Goal: Information Seeking & Learning: Learn about a topic

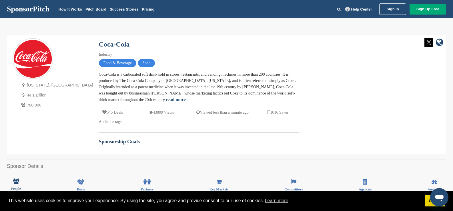
click at [29, 10] on link "SponsorPitch" at bounding box center [28, 8] width 43 height 7
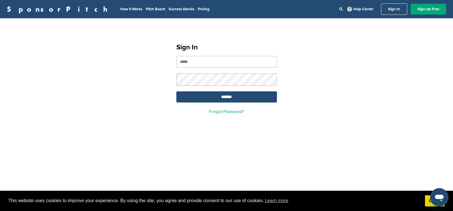
click at [195, 58] on input "email" at bounding box center [226, 62] width 101 height 12
drag, startPoint x: 190, startPoint y: 55, endPoint x: 189, endPoint y: 62, distance: 6.9
click at [190, 57] on div "Sign In ******* Forgot Password?" at bounding box center [226, 76] width 114 height 89
click at [189, 62] on input "email" at bounding box center [226, 62] width 101 height 12
paste input "**********"
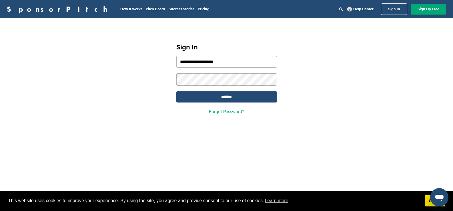
type input "**********"
click at [210, 100] on input "*******" at bounding box center [226, 96] width 101 height 11
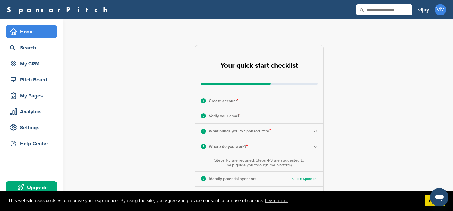
click at [409, 59] on div "**********" at bounding box center [262, 175] width 381 height 312
click at [26, 48] on div "Search" at bounding box center [33, 48] width 49 height 10
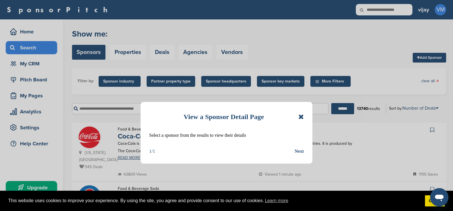
click at [301, 117] on icon at bounding box center [300, 116] width 5 height 7
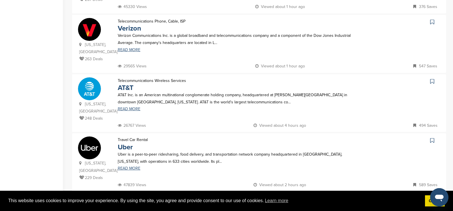
scroll to position [522, 0]
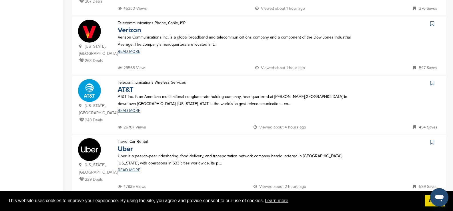
click at [348, 195] on img at bounding box center [259, 205] width 192 height 21
click at [330, 195] on img at bounding box center [259, 205] width 192 height 21
click at [201, 195] on img at bounding box center [259, 205] width 192 height 21
click at [304, 195] on img at bounding box center [259, 205] width 192 height 21
click at [316, 195] on img at bounding box center [259, 205] width 192 height 21
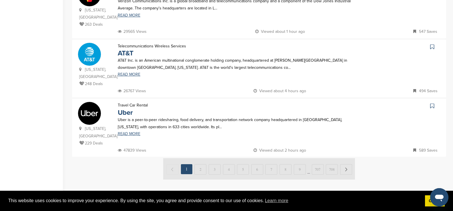
scroll to position [579, 0]
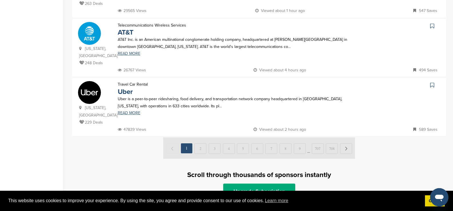
click at [288, 137] on img at bounding box center [259, 147] width 192 height 21
click at [276, 137] on img at bounding box center [259, 147] width 192 height 21
click at [309, 137] on img at bounding box center [259, 147] width 192 height 21
drag, startPoint x: 199, startPoint y: 115, endPoint x: 192, endPoint y: 115, distance: 7.2
click at [199, 137] on img at bounding box center [259, 147] width 192 height 21
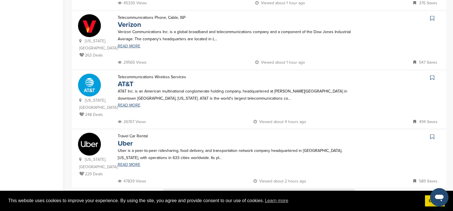
scroll to position [522, 0]
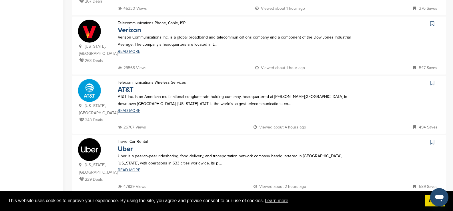
click at [342, 195] on img at bounding box center [259, 205] width 192 height 21
click at [350, 195] on img at bounding box center [259, 205] width 192 height 21
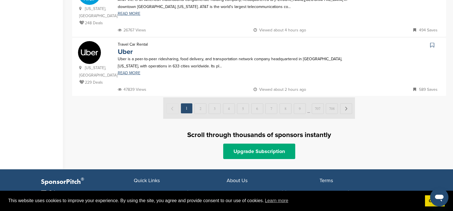
scroll to position [629, 0]
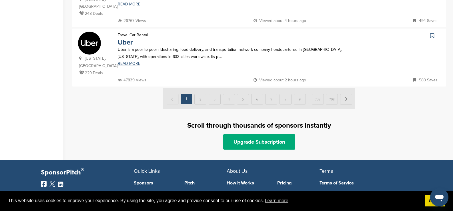
click at [345, 88] on img at bounding box center [259, 98] width 192 height 21
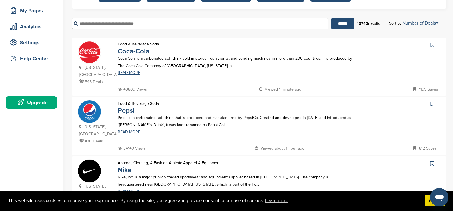
scroll to position [86, 0]
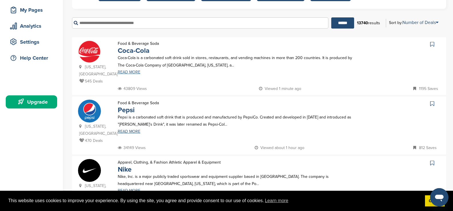
click at [130, 74] on link "READ MORE" at bounding box center [235, 72] width 235 height 4
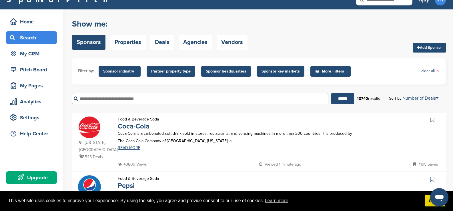
scroll to position [0, 0]
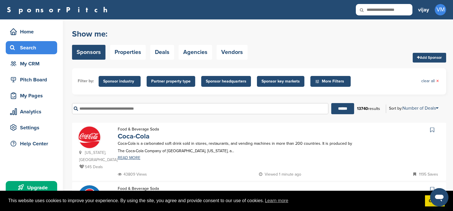
click at [96, 138] on img at bounding box center [89, 137] width 23 height 23
click at [129, 159] on link "READ MORE" at bounding box center [235, 158] width 235 height 4
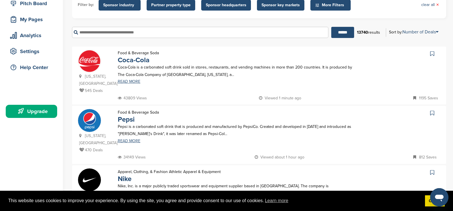
scroll to position [143, 0]
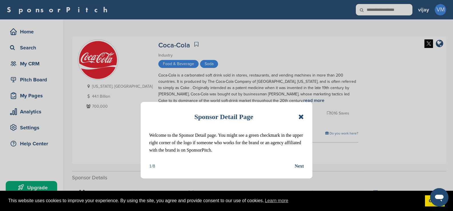
click at [297, 171] on div "Sponsor Detail Page Welcome to the Sponsor Detail page. You might see a green c…" at bounding box center [227, 140] width 172 height 77
click at [301, 166] on div "Next" at bounding box center [299, 166] width 9 height 7
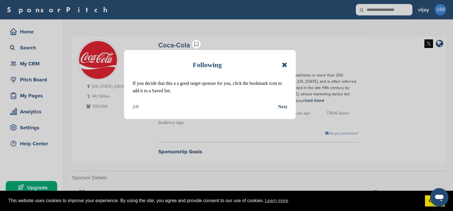
click at [286, 106] on div "Next" at bounding box center [282, 106] width 9 height 7
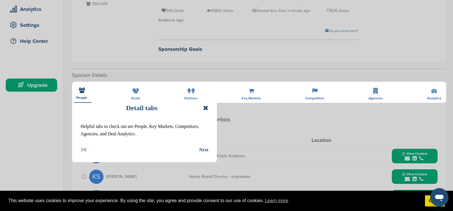
scroll to position [114, 0]
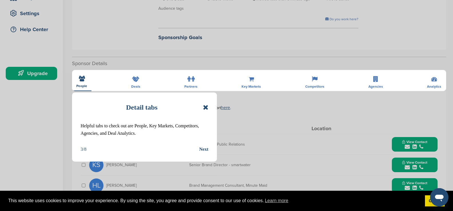
click at [205, 109] on icon at bounding box center [205, 107] width 5 height 7
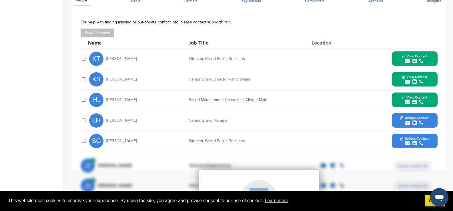
scroll to position [143, 0]
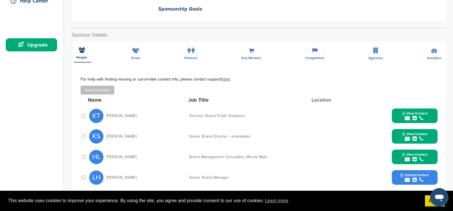
click at [412, 116] on div "submit" at bounding box center [414, 118] width 25 height 5
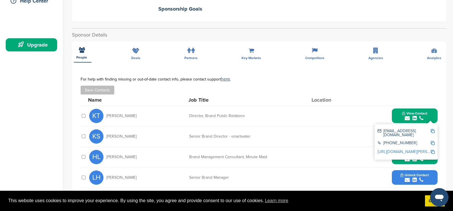
click at [351, 109] on div "KT Krista Tietjen Director, Brand Public Relations View Contact ktietjen@coca-c…" at bounding box center [263, 116] width 348 height 20
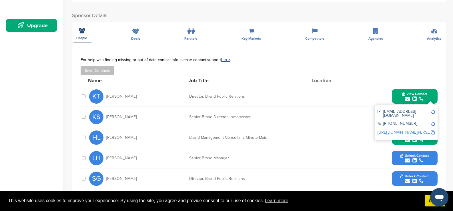
scroll to position [229, 0]
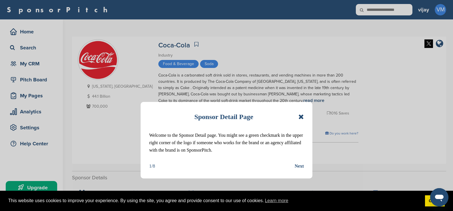
click at [300, 118] on icon at bounding box center [300, 116] width 5 height 7
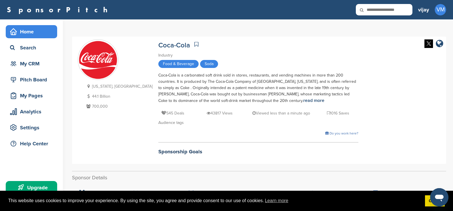
click at [33, 33] on div "Home" at bounding box center [33, 32] width 49 height 10
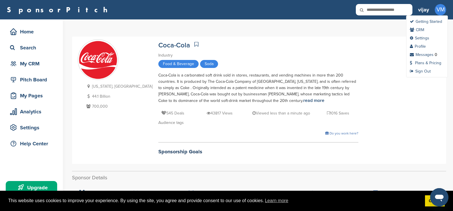
click at [442, 9] on span "VM" at bounding box center [440, 9] width 11 height 11
click at [429, 71] on link "Sign Out" at bounding box center [420, 71] width 21 height 5
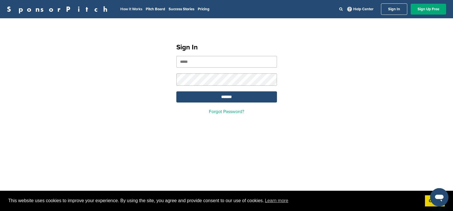
type input "**********"
click at [120, 9] on link "How It Works" at bounding box center [131, 9] width 22 height 5
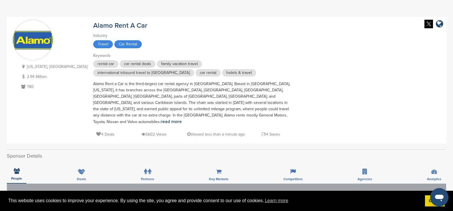
scroll to position [29, 0]
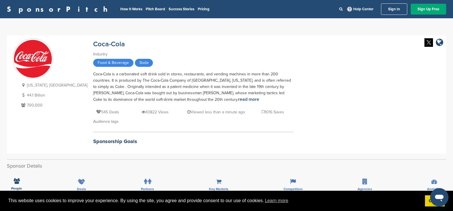
click at [398, 11] on link "Sign In" at bounding box center [394, 8] width 26 height 11
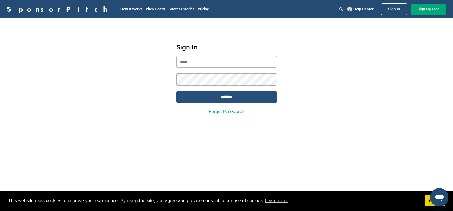
type input "**********"
click at [202, 100] on input "*******" at bounding box center [226, 96] width 101 height 11
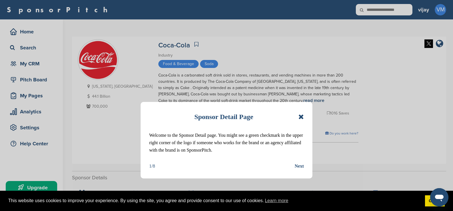
click at [299, 116] on icon at bounding box center [300, 116] width 5 height 7
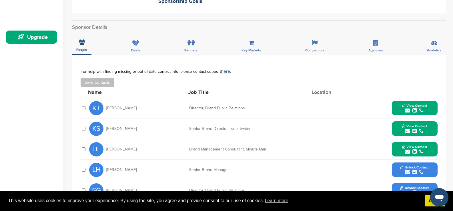
scroll to position [86, 0]
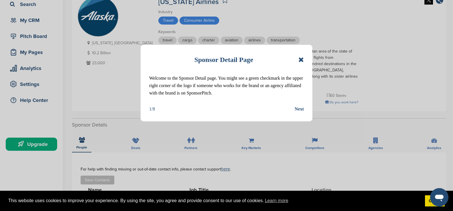
scroll to position [57, 0]
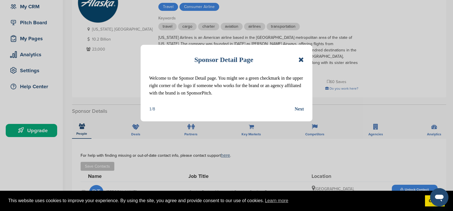
click at [301, 63] on div "Sponsor Detail Page" at bounding box center [226, 59] width 155 height 13
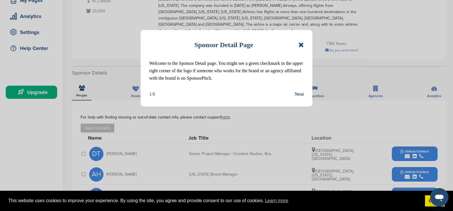
scroll to position [171, 0]
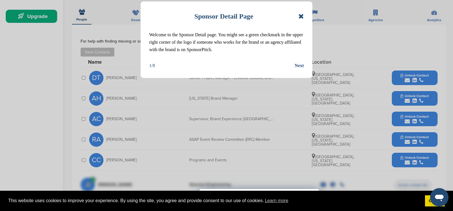
click at [300, 17] on icon at bounding box center [300, 16] width 5 height 7
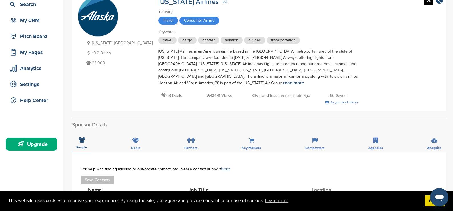
scroll to position [0, 0]
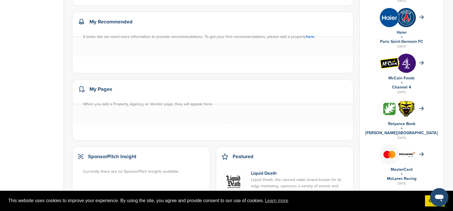
scroll to position [263, 0]
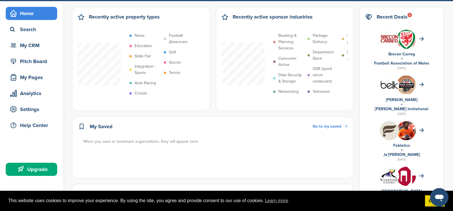
scroll to position [5, 0]
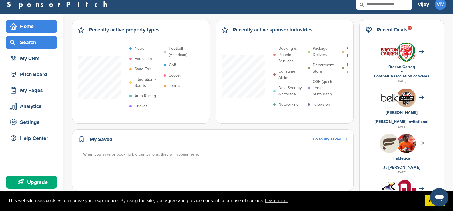
click at [33, 41] on div "Search" at bounding box center [33, 42] width 49 height 10
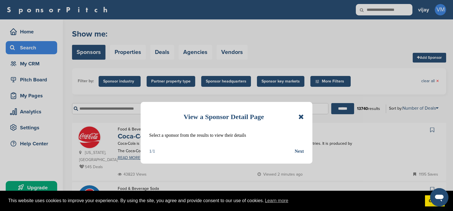
click at [303, 118] on icon at bounding box center [300, 116] width 5 height 7
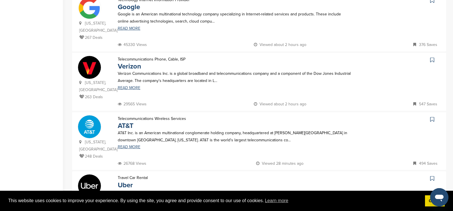
scroll to position [636, 0]
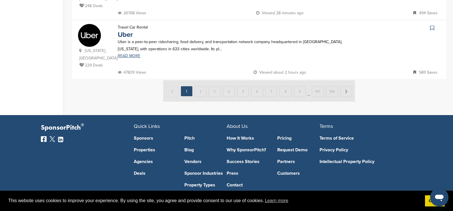
click at [203, 80] on img at bounding box center [259, 90] width 192 height 21
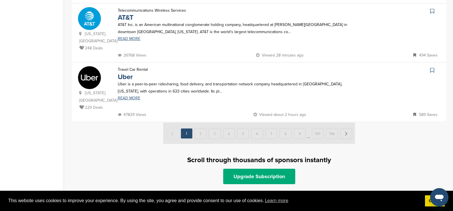
scroll to position [522, 0]
